Goal: Transaction & Acquisition: Book appointment/travel/reservation

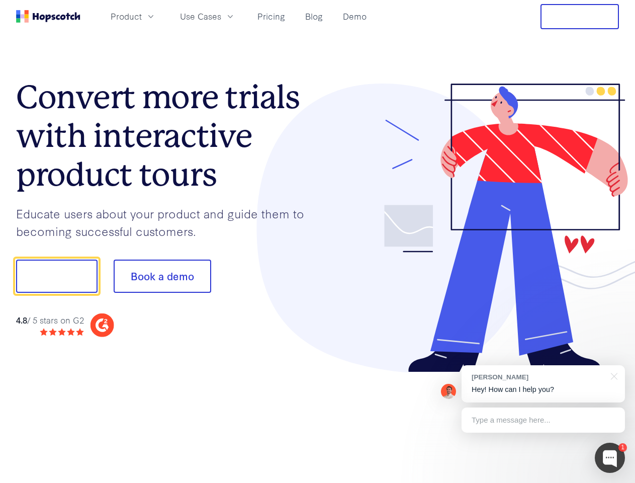
click at [318, 241] on div at bounding box center [469, 227] width 302 height 289
click at [142, 16] on span "Product" at bounding box center [126, 16] width 31 height 13
click at [221, 16] on span "Use Cases" at bounding box center [200, 16] width 41 height 13
click at [580, 17] on button "Free Trial" at bounding box center [580, 16] width 78 height 25
click at [56, 276] on button "Show me!" at bounding box center [56, 276] width 81 height 33
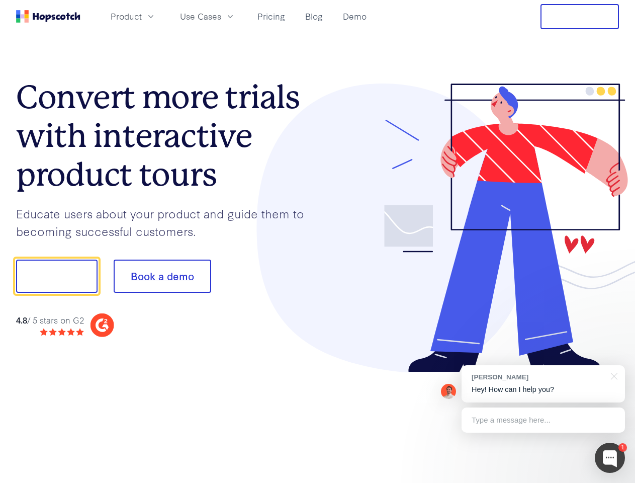
click at [162, 276] on button "Book a demo" at bounding box center [163, 276] width 98 height 33
click at [610, 458] on div at bounding box center [610, 458] width 30 height 30
click at [543, 384] on div "[PERSON_NAME] Hey! How can I help you?" at bounding box center [543, 383] width 163 height 37
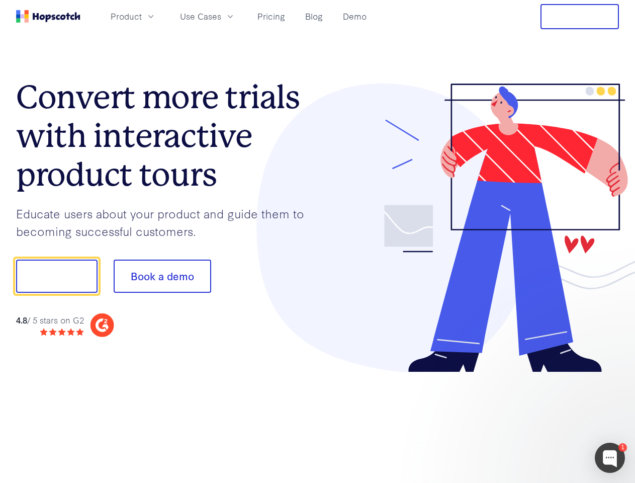
click at [613, 375] on div at bounding box center [531, 342] width 189 height 201
click at [543, 420] on div at bounding box center [531, 342] width 189 height 201
